Goal: Download file/media

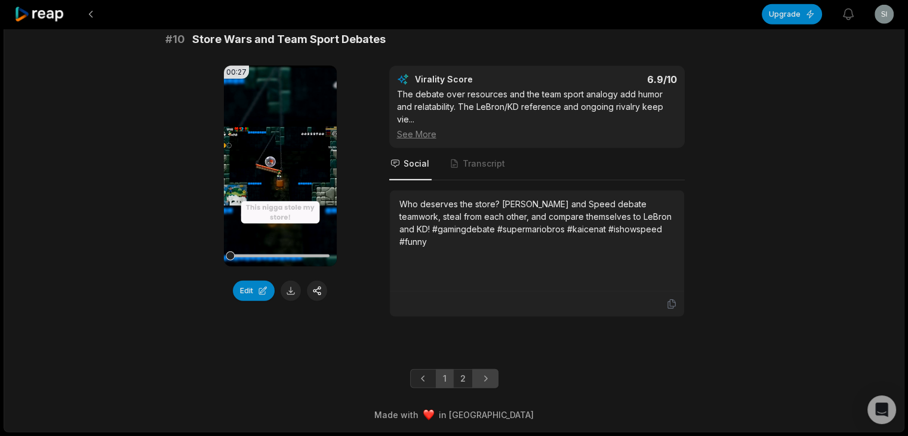
click at [489, 376] on icon "Next page" at bounding box center [485, 379] width 12 height 12
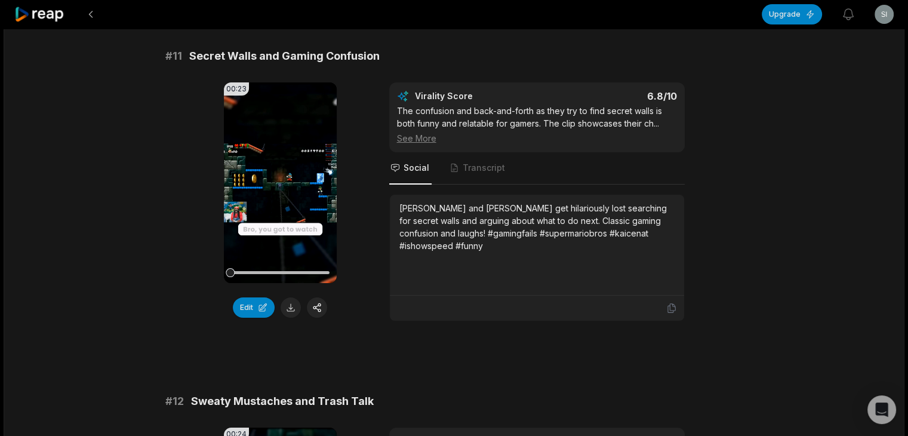
scroll to position [100, 0]
click at [286, 193] on video "Your browser does not support mp4 format." at bounding box center [280, 182] width 113 height 201
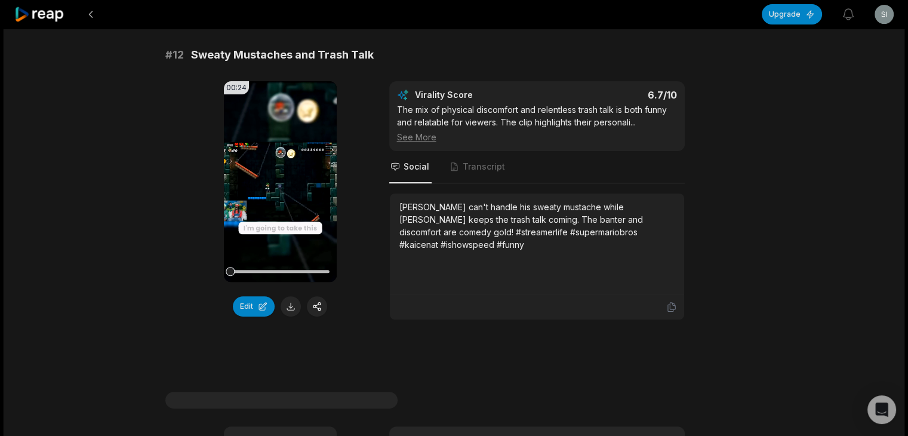
scroll to position [439, 0]
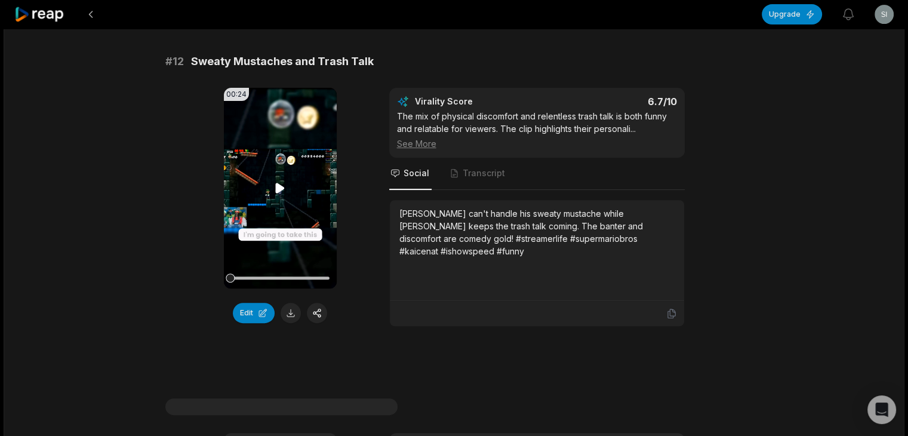
click at [282, 190] on icon at bounding box center [280, 188] width 14 height 14
click at [282, 190] on icon at bounding box center [280, 188] width 5 height 8
click at [293, 314] on button at bounding box center [291, 313] width 20 height 20
click at [97, 18] on button at bounding box center [90, 14] width 21 height 21
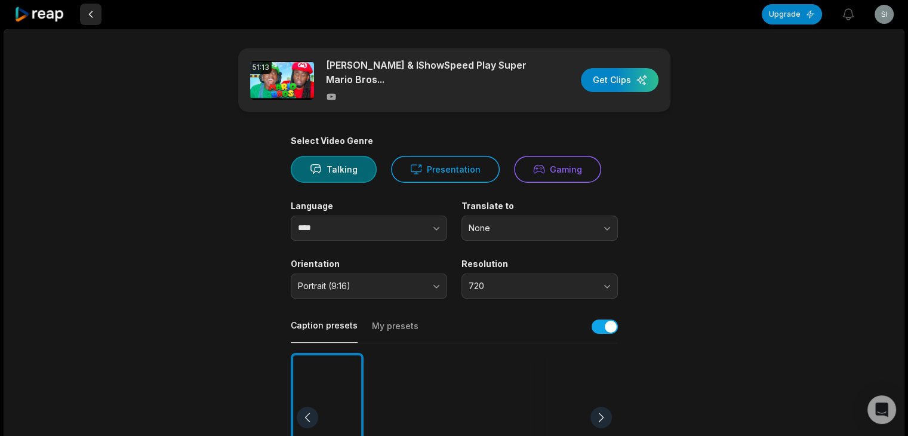
click at [87, 9] on button at bounding box center [90, 14] width 21 height 21
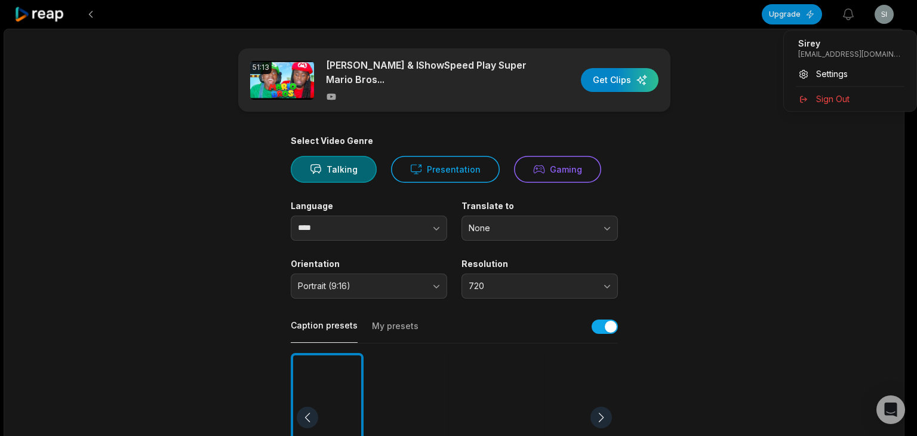
click at [881, 9] on html "Upgrade View notifications Open user menu 51:13 Kai Cenat & IShowSpeed Play Sup…" at bounding box center [458, 218] width 917 height 436
click at [855, 101] on div "Sign Out" at bounding box center [850, 99] width 123 height 20
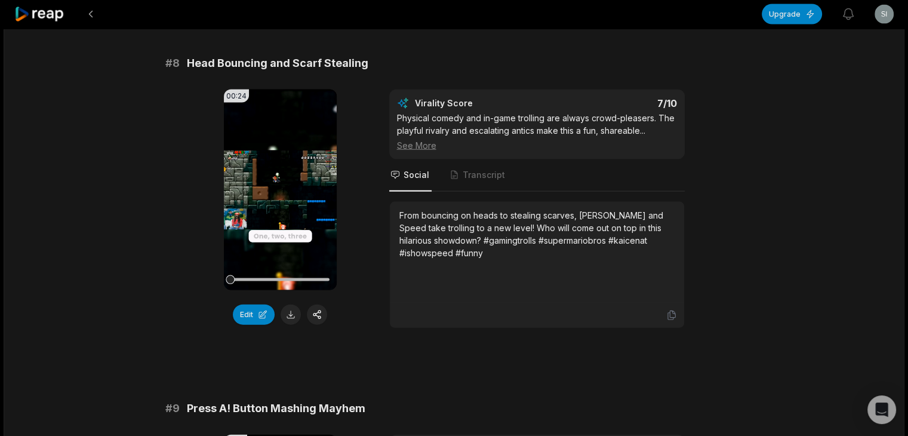
scroll to position [1704, 0]
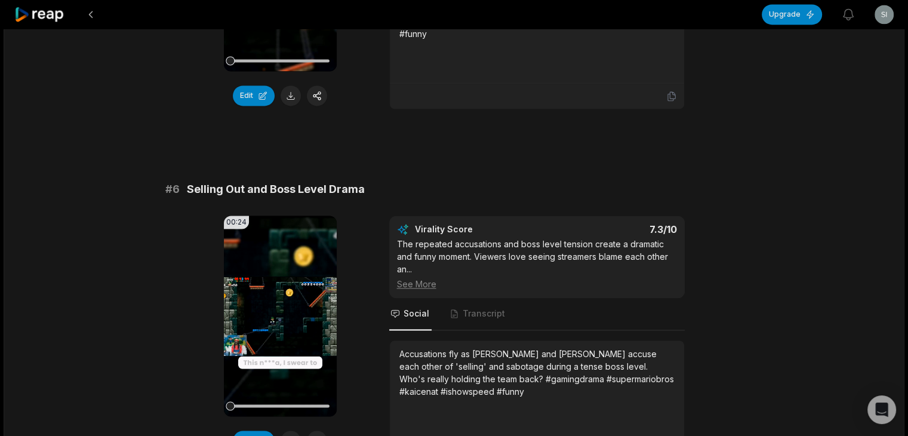
click at [896, 204] on div "51:13 Kai Cenat & IShowSpeed Play Super Mario Bros... 11 hours ago English en 1…" at bounding box center [454, 155] width 901 height 3663
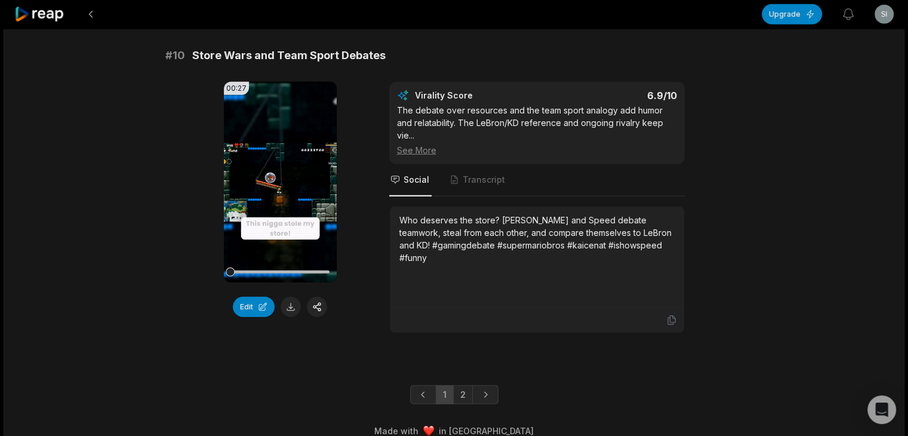
scroll to position [3314, 0]
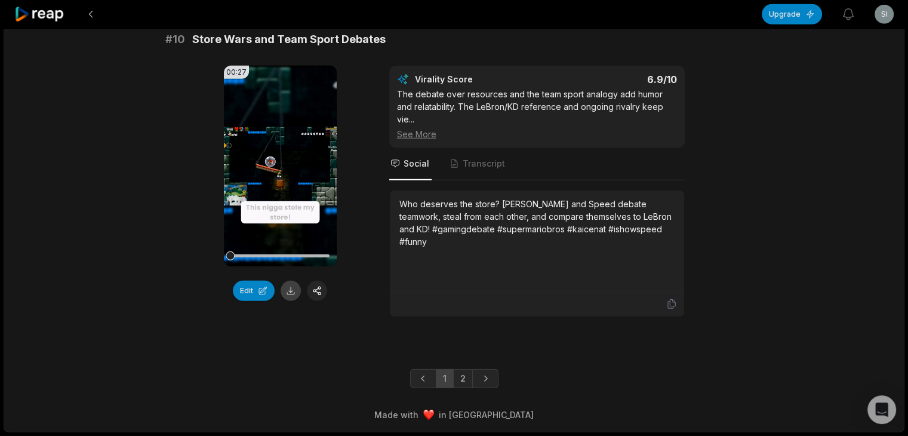
click at [289, 292] on button at bounding box center [291, 291] width 20 height 20
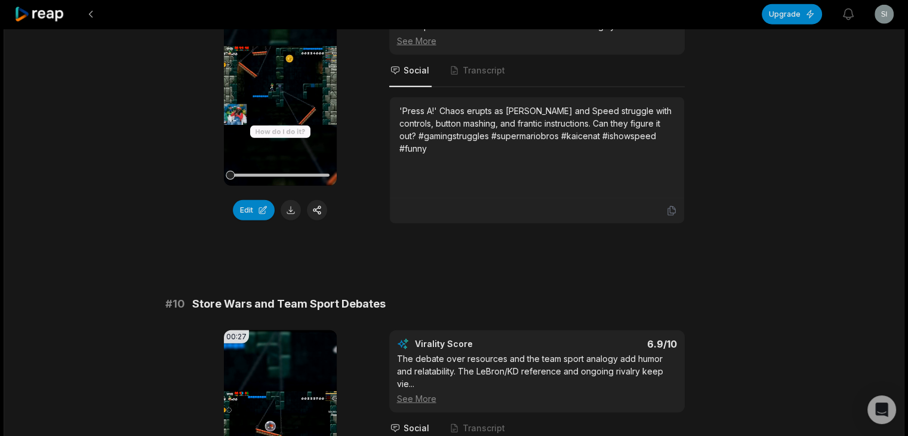
scroll to position [2995, 0]
click at [294, 221] on button at bounding box center [291, 211] width 20 height 20
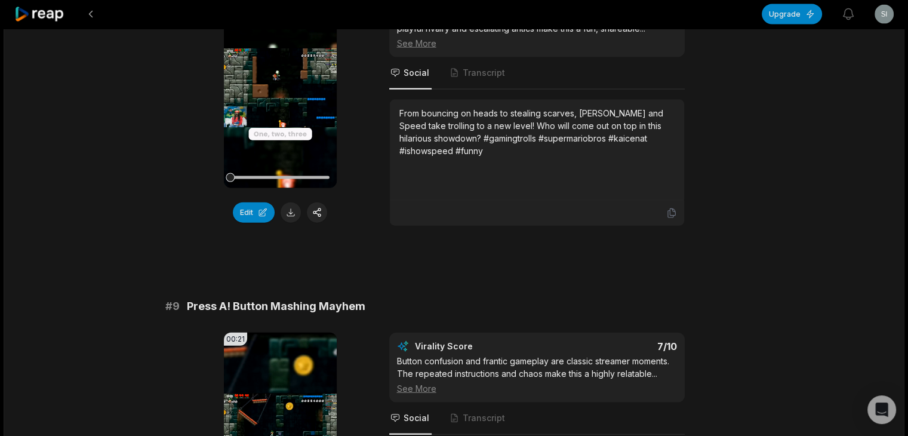
scroll to position [2646, 0]
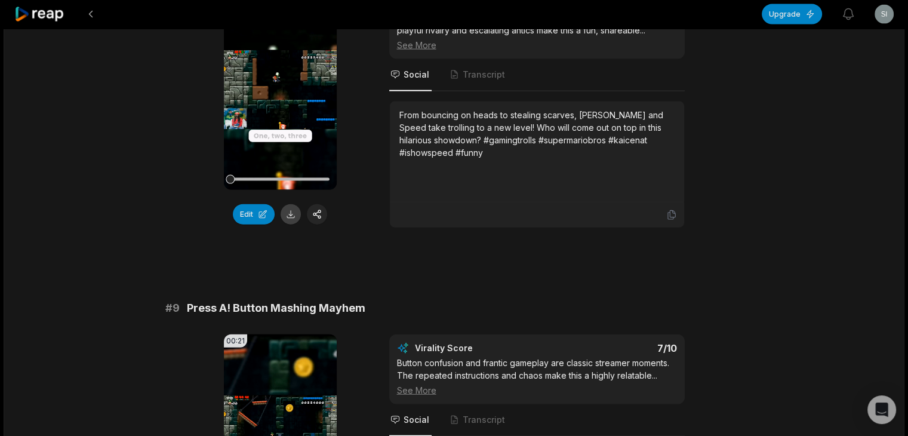
click at [294, 224] on button at bounding box center [291, 214] width 20 height 20
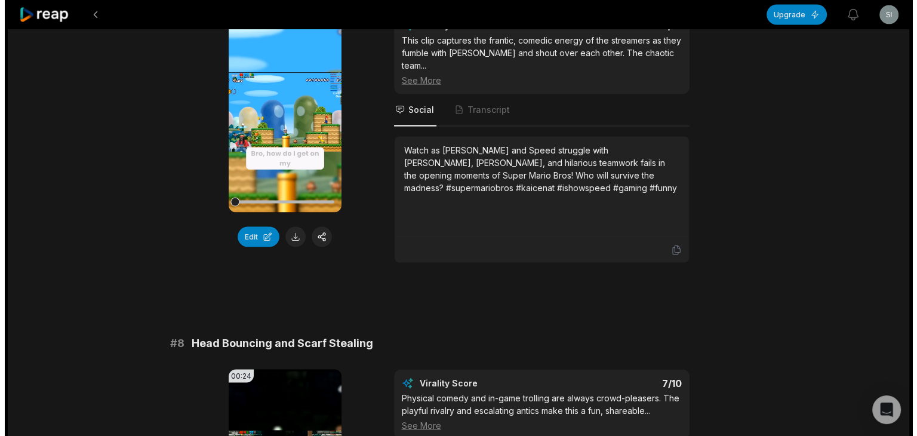
scroll to position [2266, 0]
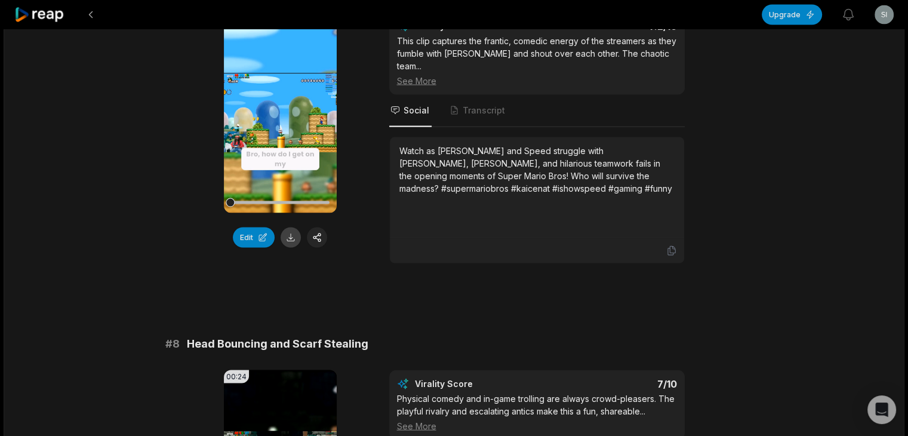
click at [290, 247] on button at bounding box center [291, 237] width 20 height 20
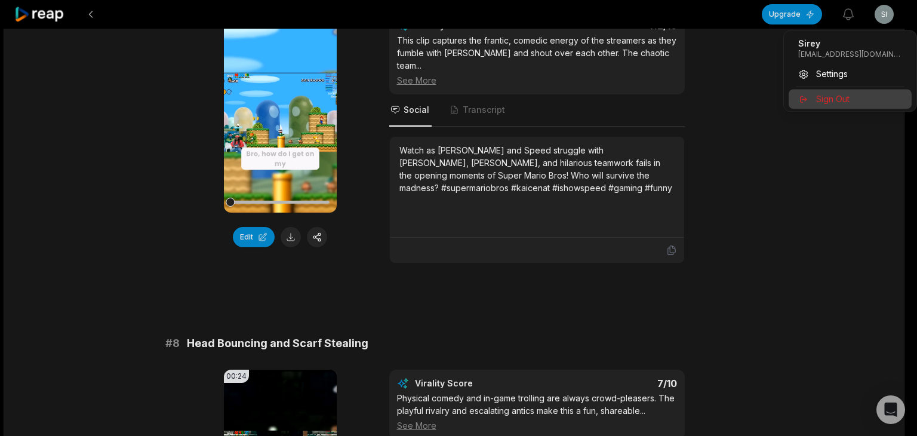
click at [827, 94] on span "Sign Out" at bounding box center [832, 99] width 33 height 13
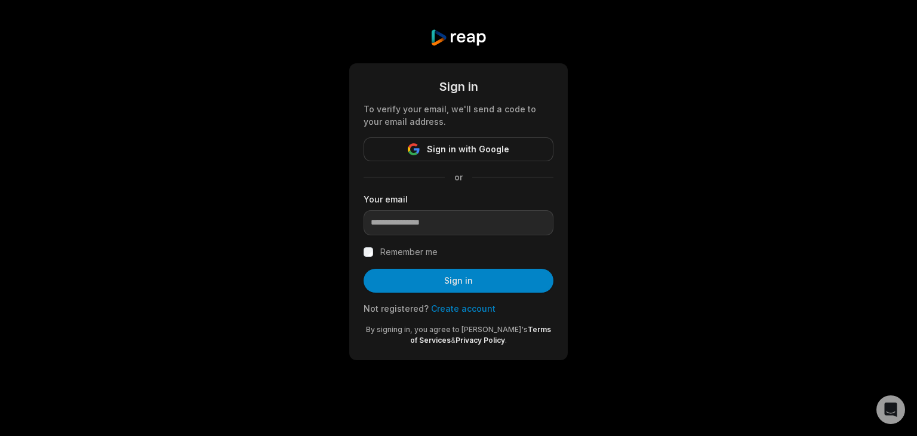
click at [481, 304] on link "Create account" at bounding box center [463, 308] width 64 height 10
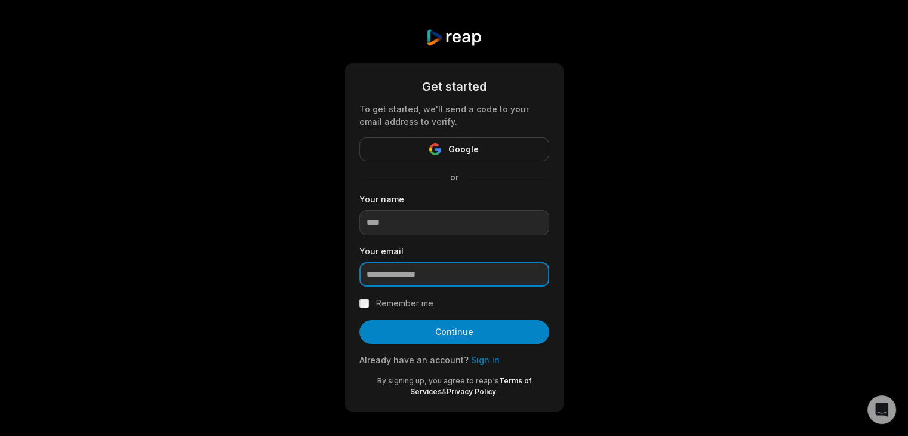
click at [467, 265] on input "email" at bounding box center [454, 274] width 190 height 25
paste input "**********"
type input "**********"
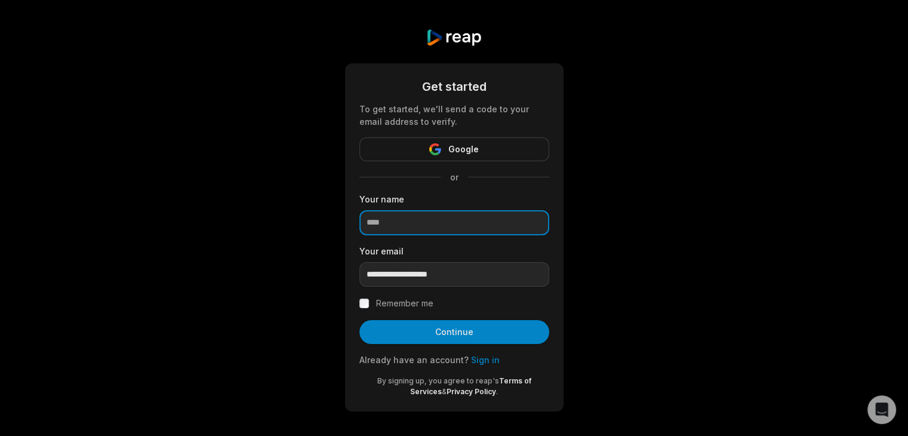
click at [456, 226] on input at bounding box center [454, 222] width 190 height 25
type input "*****"
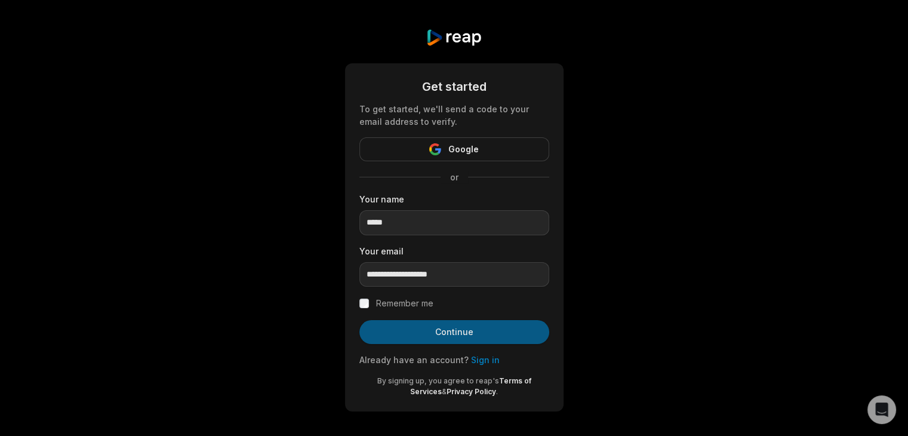
click at [404, 330] on button "Continue" at bounding box center [454, 332] width 190 height 24
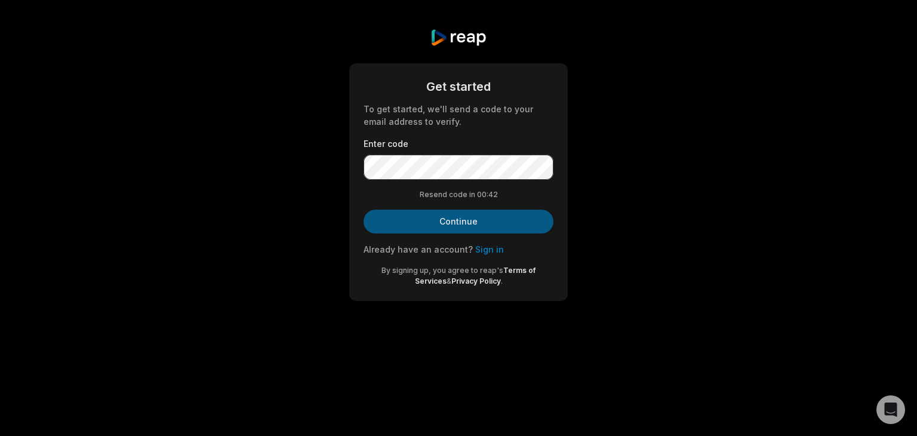
click at [449, 211] on button "Continue" at bounding box center [459, 222] width 190 height 24
